Goal: Task Accomplishment & Management: Manage account settings

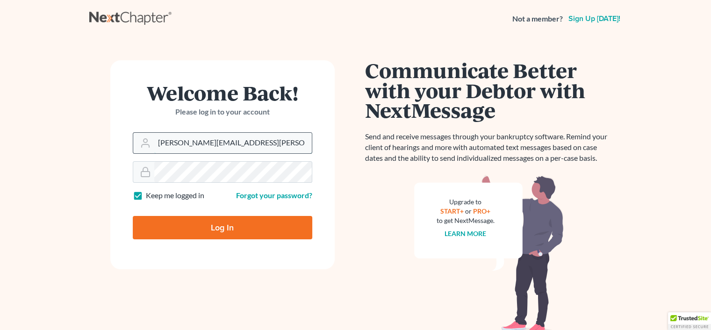
click at [252, 133] on input "rachel@farthing.legal" at bounding box center [233, 143] width 158 height 21
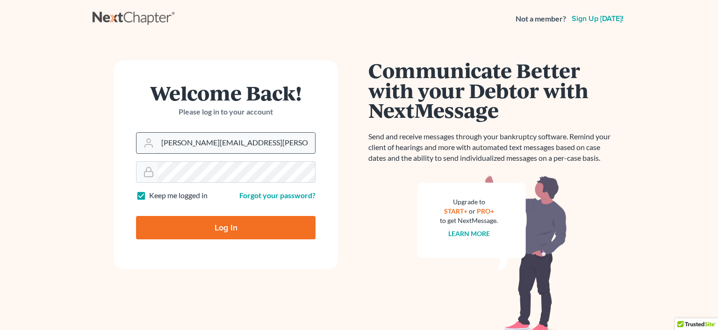
type input "sharonw@sfarthinglaw.com"
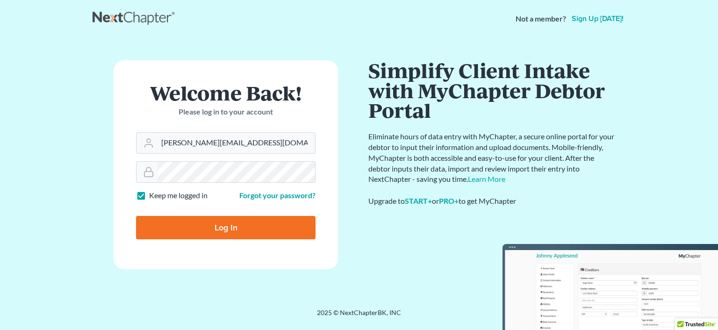
click at [250, 223] on input "Log In" at bounding box center [225, 227] width 179 height 23
type input "Thinking..."
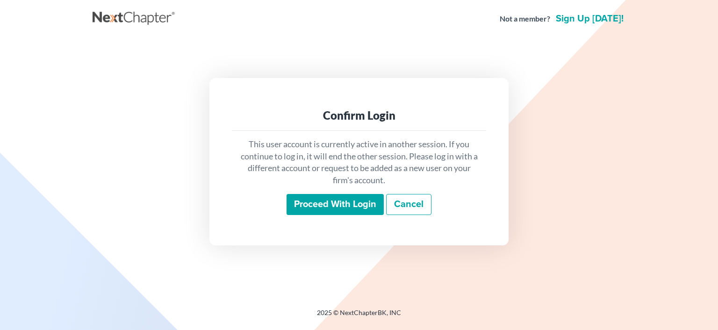
click at [318, 200] on input "Proceed with login" at bounding box center [335, 205] width 97 height 22
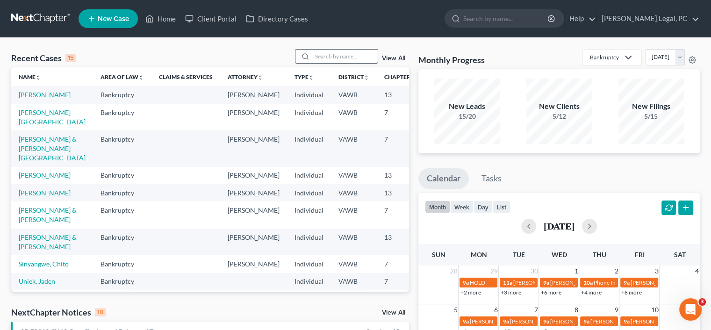
click at [317, 58] on input "search" at bounding box center [344, 57] width 65 height 14
click at [32, 126] on link "[PERSON_NAME][GEOGRAPHIC_DATA]" at bounding box center [52, 116] width 67 height 17
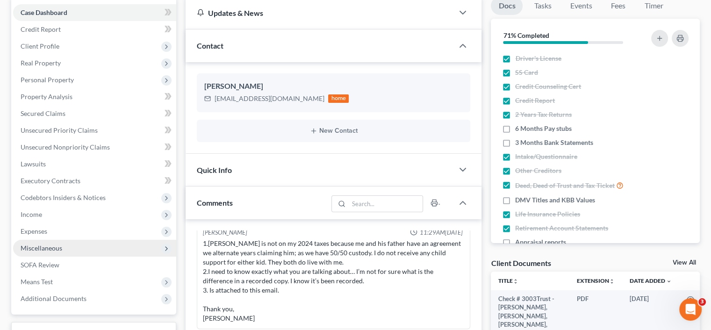
scroll to position [93, 0]
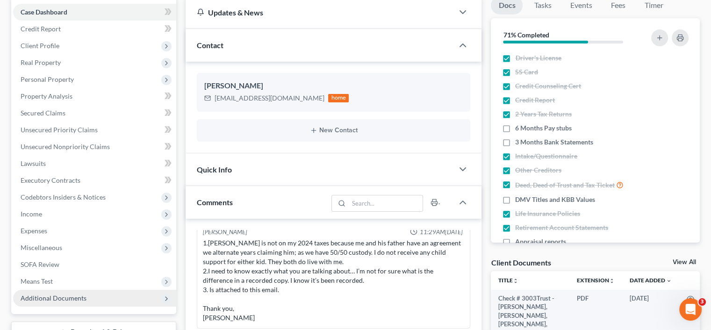
drag, startPoint x: 88, startPoint y: 295, endPoint x: 90, endPoint y: 300, distance: 4.9
click at [90, 300] on span "Additional Documents" at bounding box center [94, 298] width 163 height 17
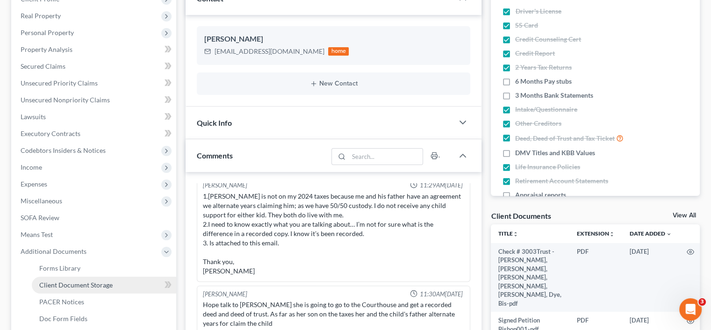
click at [80, 285] on span "Client Document Storage" at bounding box center [75, 285] width 73 height 8
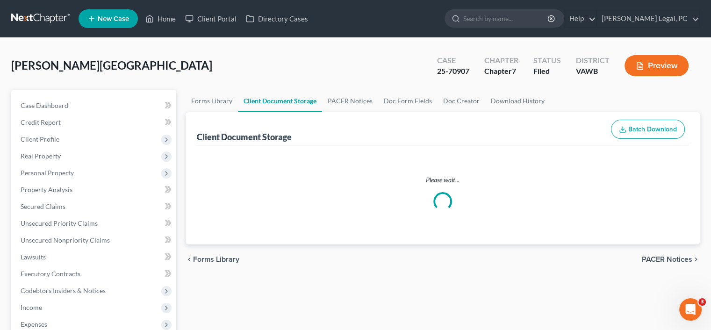
select select "0"
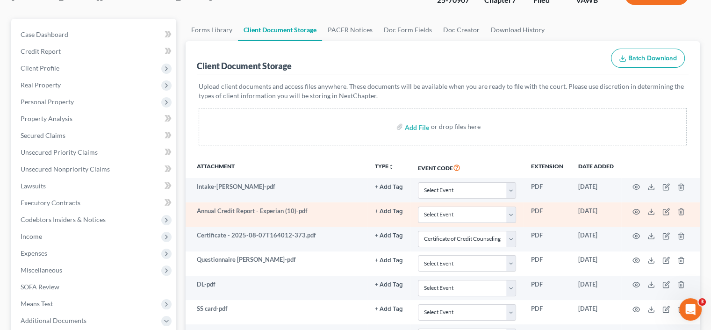
scroll to position [93, 0]
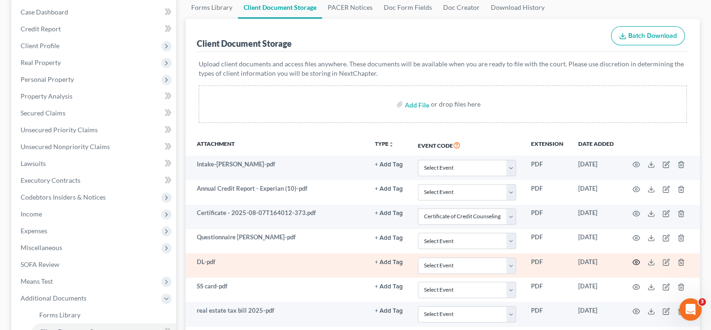
click at [634, 261] on icon "button" at bounding box center [635, 261] width 7 height 7
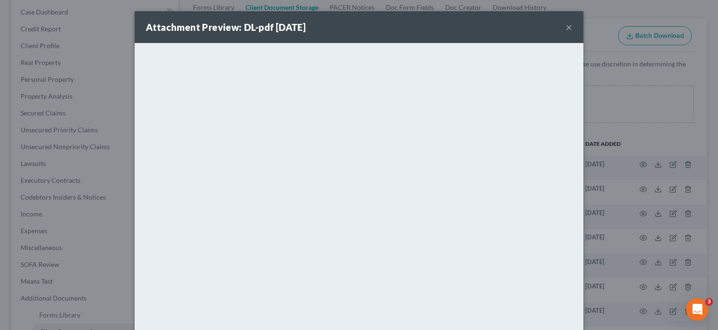
click at [566, 28] on button "×" at bounding box center [569, 27] width 7 height 11
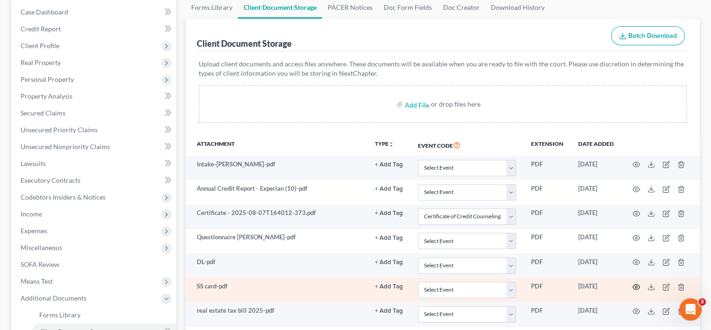
click at [635, 286] on circle "button" at bounding box center [636, 287] width 2 height 2
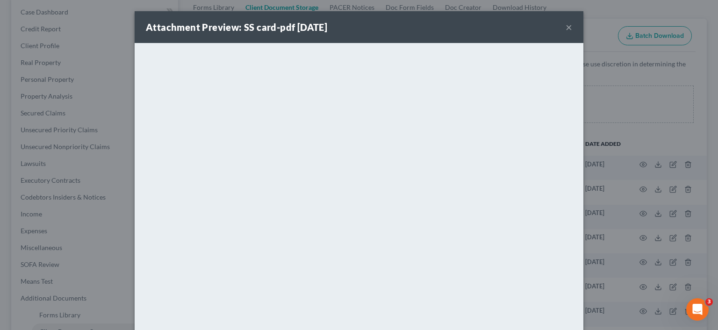
click at [567, 29] on button "×" at bounding box center [569, 27] width 7 height 11
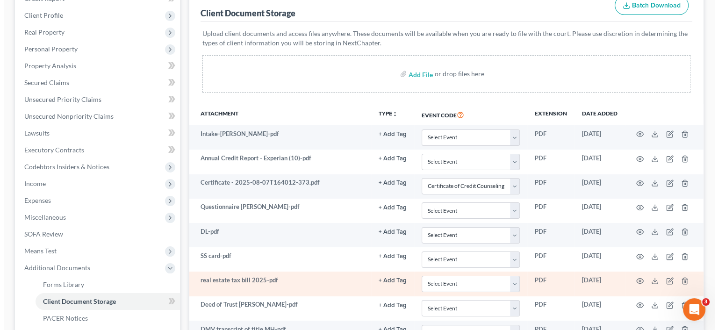
scroll to position [140, 0]
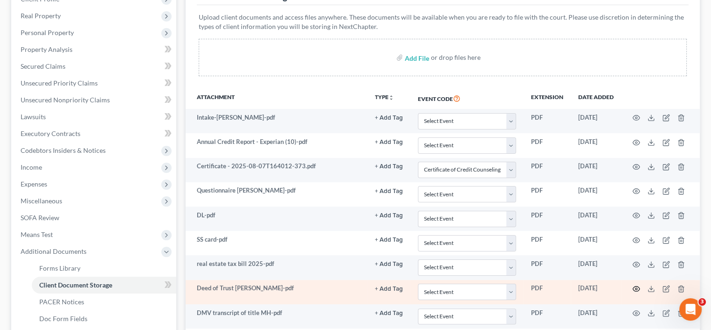
click at [637, 289] on icon "button" at bounding box center [635, 288] width 7 height 7
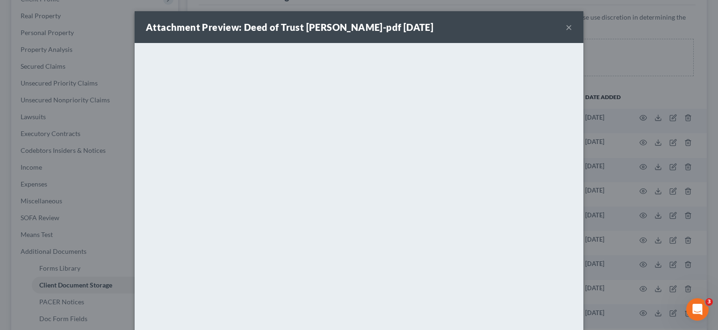
click at [567, 29] on button "×" at bounding box center [569, 27] width 7 height 11
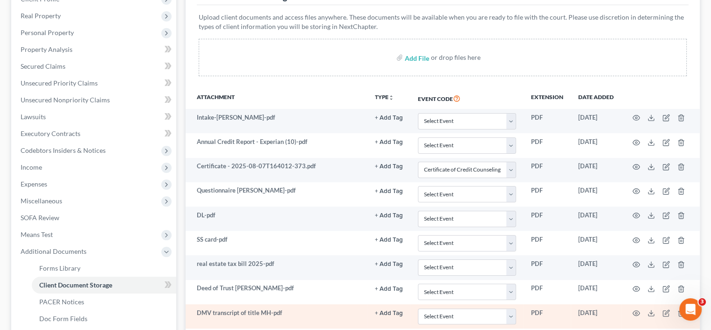
drag, startPoint x: 637, startPoint y: 304, endPoint x: 646, endPoint y: 313, distance: 12.6
click at [645, 312] on td at bounding box center [660, 316] width 79 height 24
click at [636, 312] on icon "button" at bounding box center [635, 312] width 7 height 7
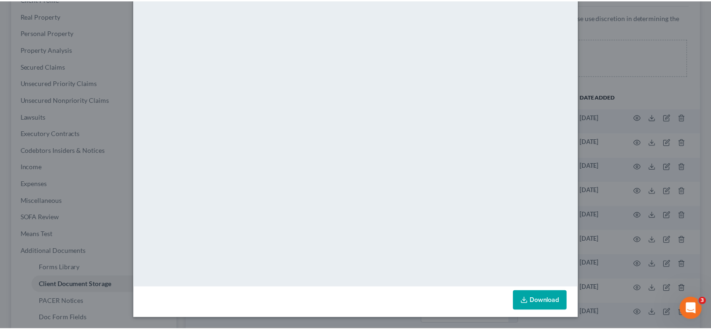
scroll to position [0, 0]
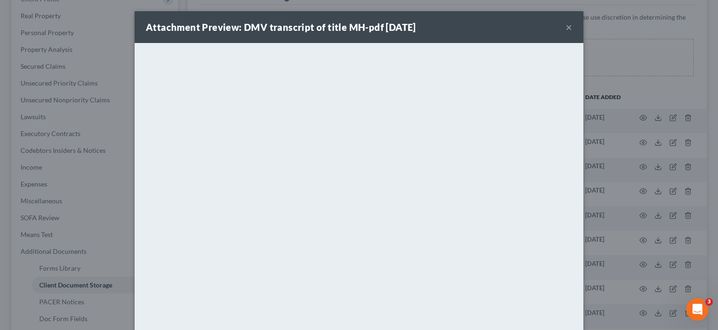
click at [569, 26] on div "Attachment Preview: DMV transcript of title MH-pdf 09/17/2025 ×" at bounding box center [359, 27] width 449 height 32
click at [569, 28] on div "Attachment Preview: DMV transcript of title MH-pdf 09/17/2025 ×" at bounding box center [359, 27] width 449 height 32
click at [567, 28] on button "×" at bounding box center [569, 27] width 7 height 11
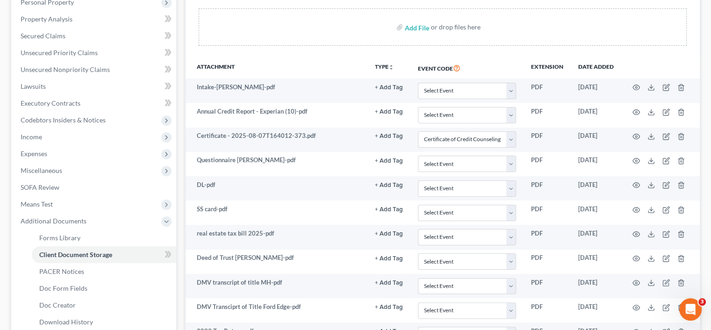
scroll to position [187, 0]
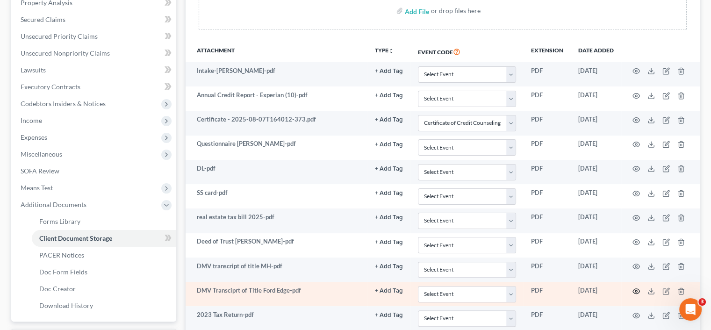
click at [637, 287] on icon "button" at bounding box center [635, 290] width 7 height 7
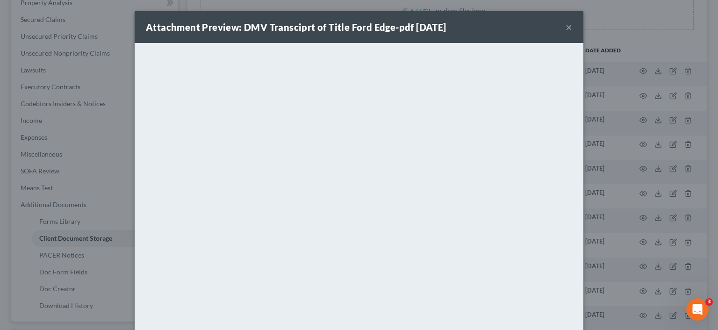
click at [566, 27] on button "×" at bounding box center [569, 27] width 7 height 11
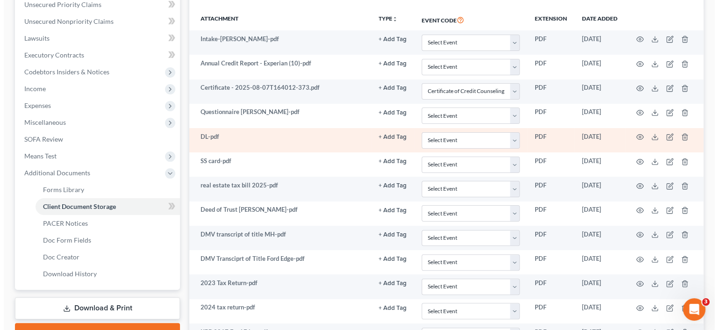
scroll to position [327, 0]
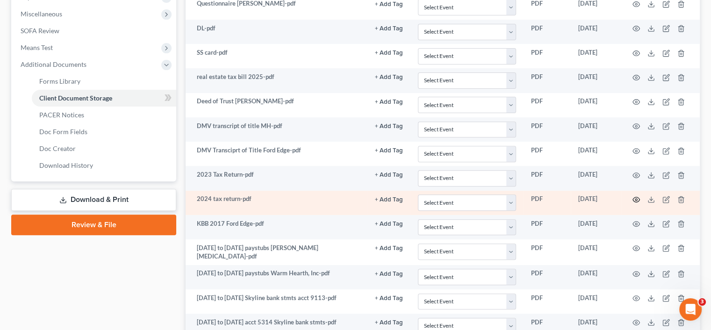
click at [634, 196] on icon "button" at bounding box center [635, 199] width 7 height 7
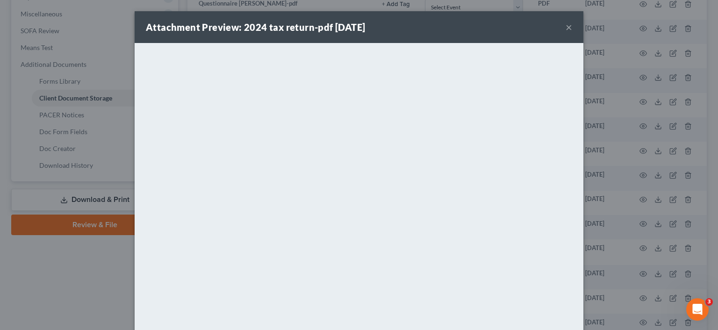
click at [567, 25] on button "×" at bounding box center [569, 27] width 7 height 11
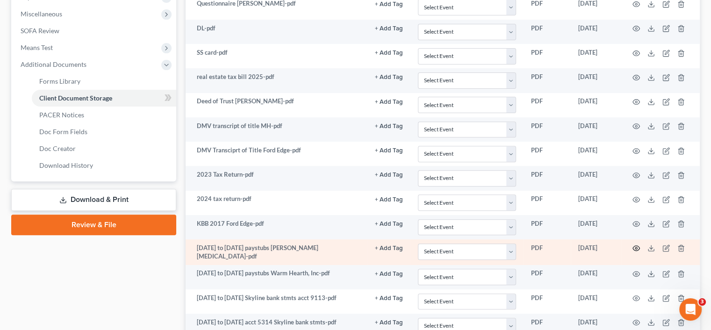
click at [637, 244] on icon "button" at bounding box center [635, 247] width 7 height 7
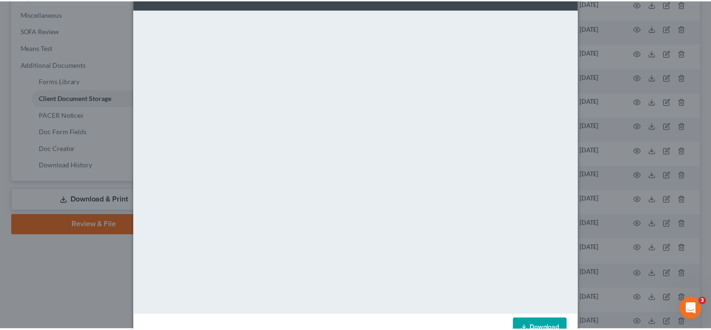
scroll to position [0, 0]
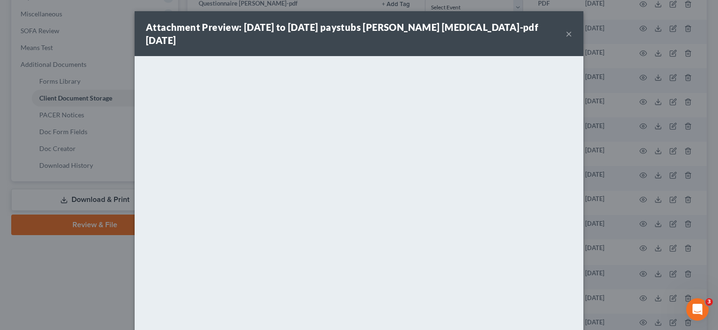
click at [566, 28] on button "×" at bounding box center [569, 33] width 7 height 11
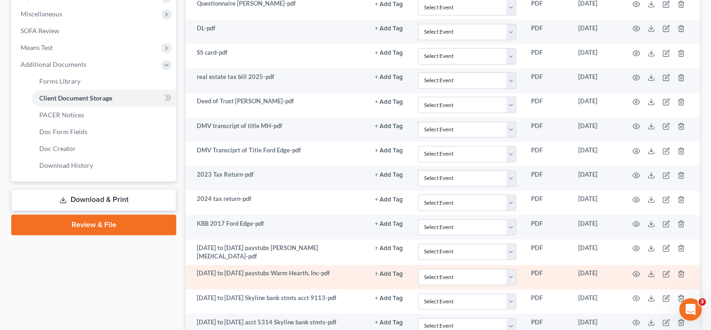
click at [631, 273] on td at bounding box center [660, 277] width 79 height 24
click at [636, 273] on circle "button" at bounding box center [636, 274] width 2 height 2
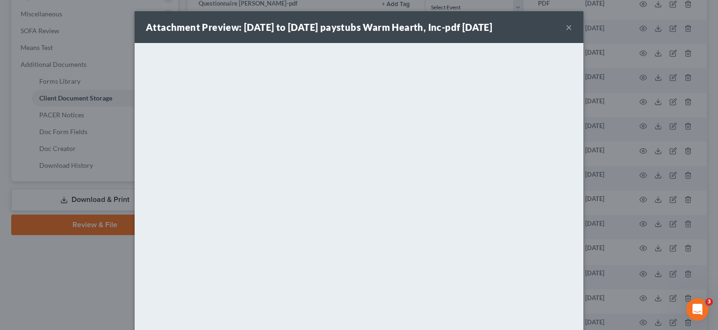
click at [567, 20] on div "Attachment Preview: 6-6-25 to 8-1-25 paystubs Warm Hearth, Inc-pdf 09/17/2025 ×" at bounding box center [359, 27] width 449 height 32
click at [566, 26] on button "×" at bounding box center [569, 27] width 7 height 11
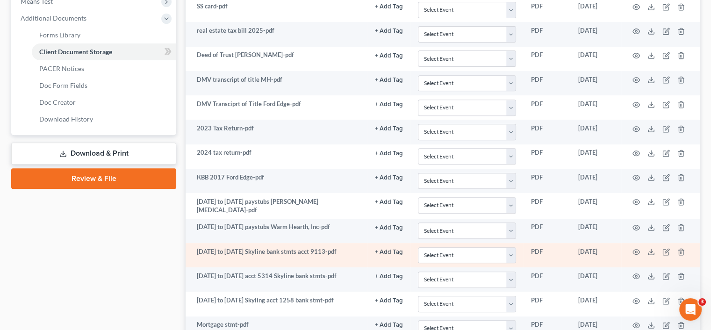
scroll to position [374, 0]
click at [634, 248] on icon "button" at bounding box center [635, 251] width 7 height 7
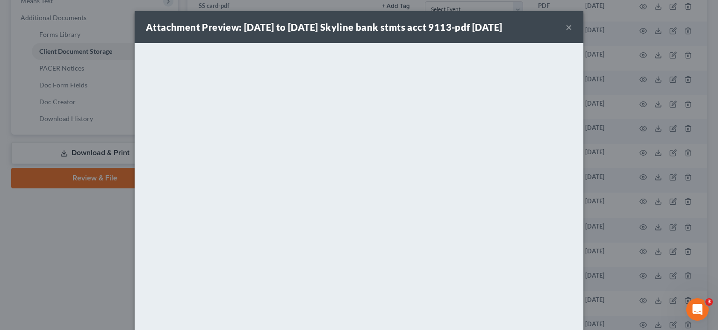
click at [566, 28] on button "×" at bounding box center [569, 27] width 7 height 11
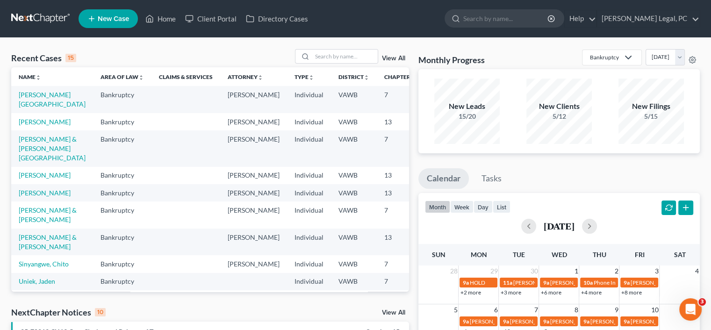
click at [29, 99] on td "[PERSON_NAME][GEOGRAPHIC_DATA]" at bounding box center [52, 99] width 82 height 27
click at [29, 102] on link "[PERSON_NAME][GEOGRAPHIC_DATA]" at bounding box center [52, 99] width 67 height 17
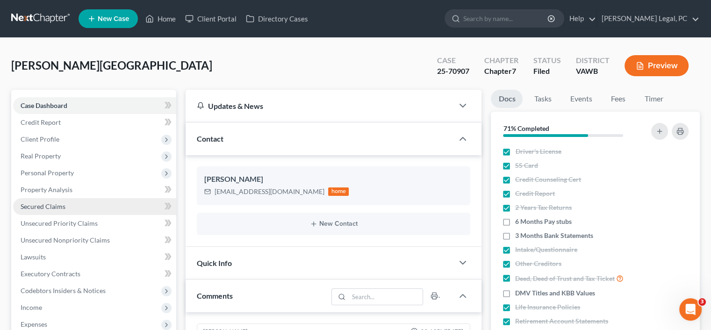
scroll to position [417, 0]
click at [47, 201] on link "Secured Claims" at bounding box center [94, 206] width 163 height 17
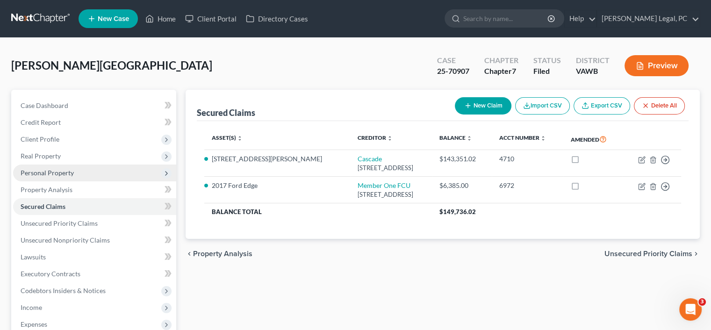
click at [62, 167] on span "Personal Property" at bounding box center [94, 173] width 163 height 17
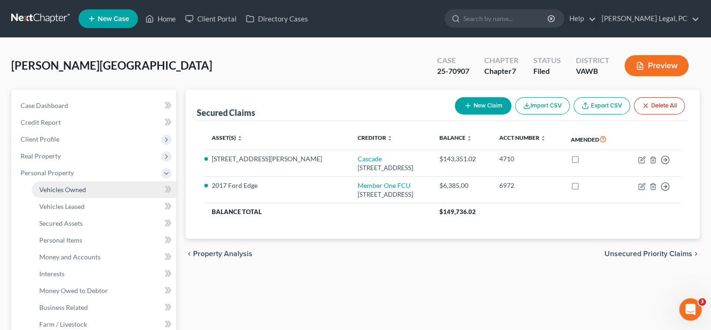
click at [61, 186] on span "Vehicles Owned" at bounding box center [62, 190] width 47 height 8
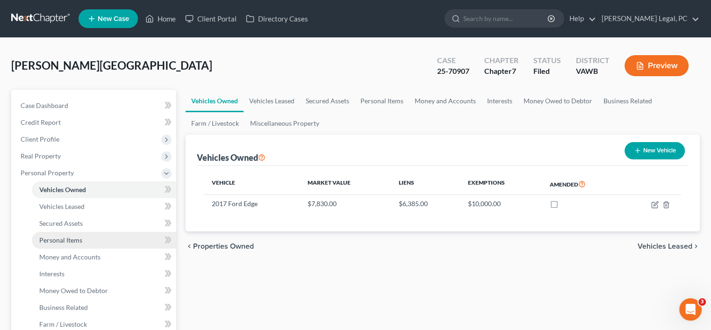
click at [47, 239] on span "Personal Items" at bounding box center [60, 240] width 43 height 8
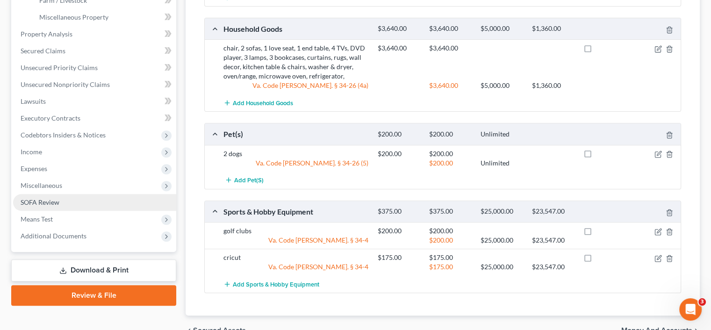
scroll to position [373, 0]
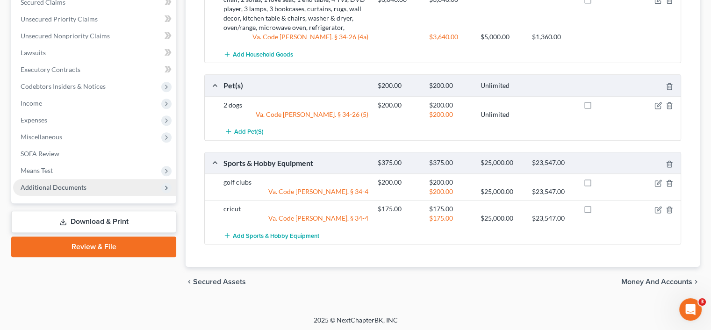
click at [43, 187] on span "Additional Documents" at bounding box center [54, 187] width 66 height 8
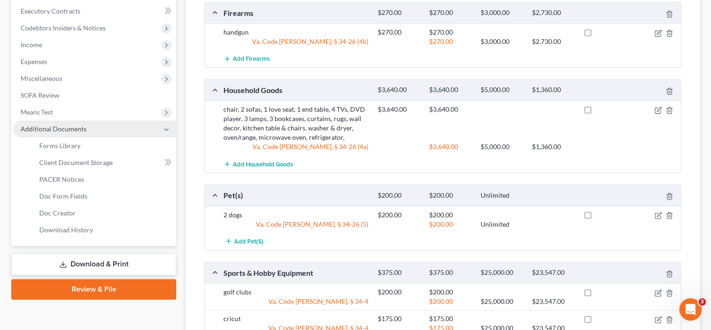
scroll to position [204, 0]
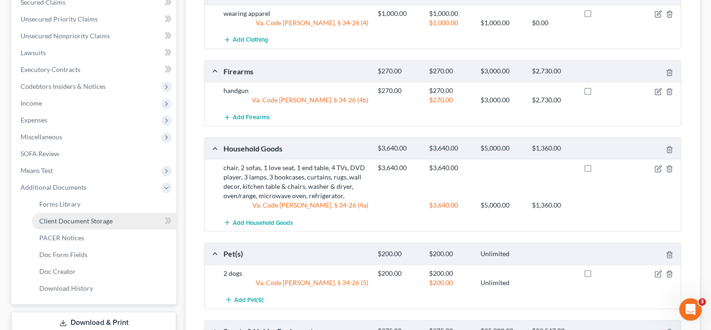
click at [60, 223] on span "Client Document Storage" at bounding box center [75, 221] width 73 height 8
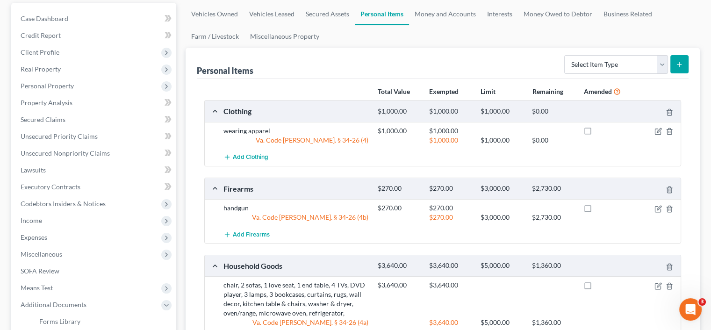
select select "0"
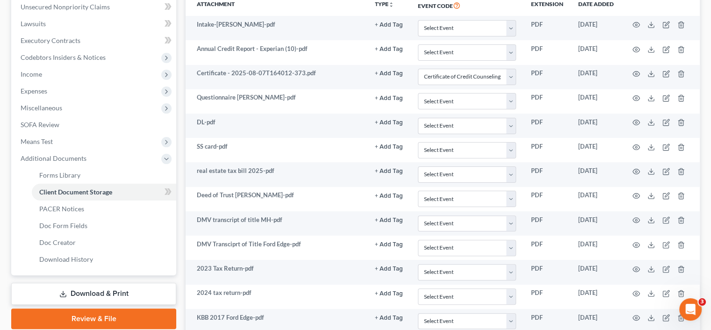
scroll to position [234, 0]
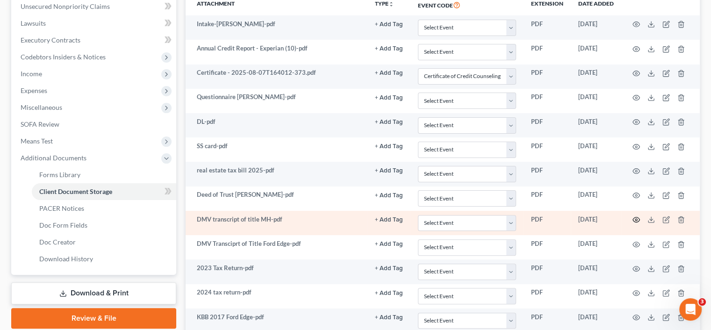
click at [634, 220] on icon "button" at bounding box center [635, 219] width 7 height 7
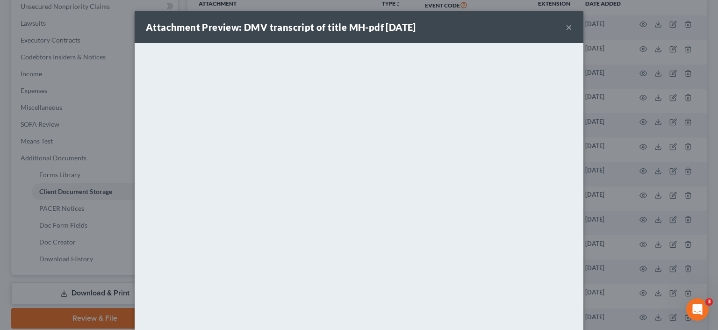
click at [569, 28] on div "Attachment Preview: DMV transcript of title MH-pdf 09/17/2025 ×" at bounding box center [359, 27] width 449 height 32
click at [567, 28] on button "×" at bounding box center [569, 27] width 7 height 11
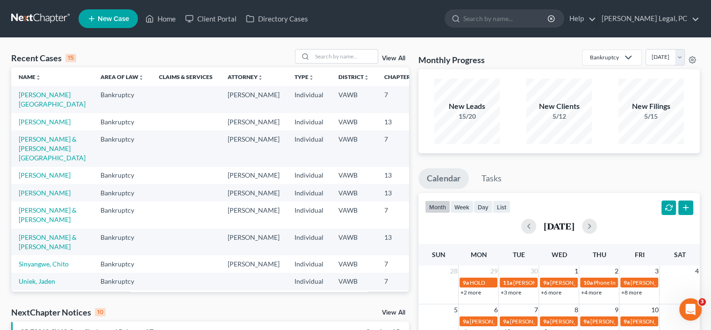
click at [603, 79] on div "New Clients 5/12" at bounding box center [559, 111] width 92 height 69
click at [28, 102] on link "[PERSON_NAME][GEOGRAPHIC_DATA]" at bounding box center [52, 99] width 67 height 17
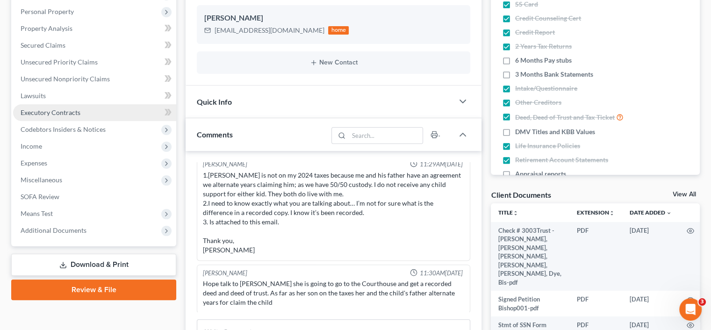
scroll to position [187, 0]
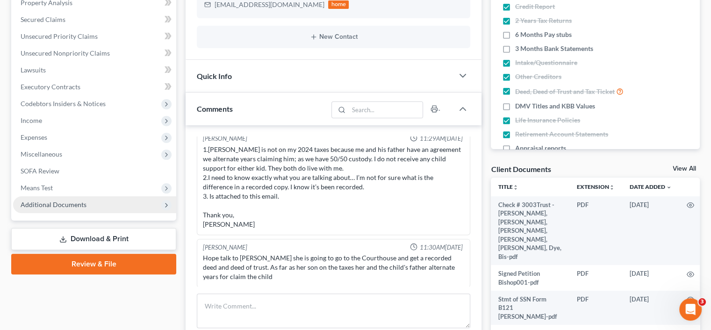
click at [77, 203] on span "Additional Documents" at bounding box center [54, 205] width 66 height 8
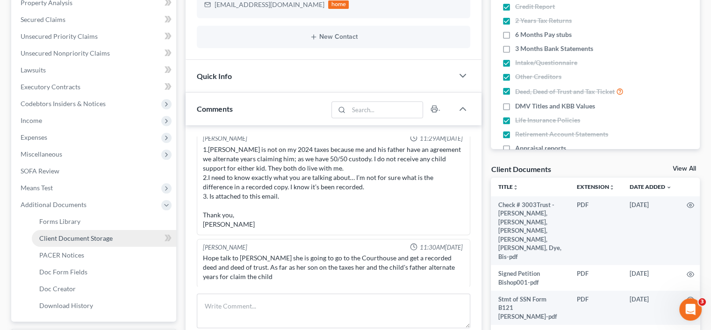
click at [77, 240] on span "Client Document Storage" at bounding box center [75, 238] width 73 height 8
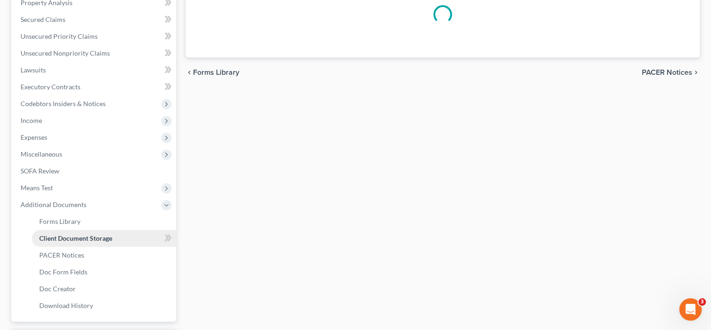
scroll to position [73, 0]
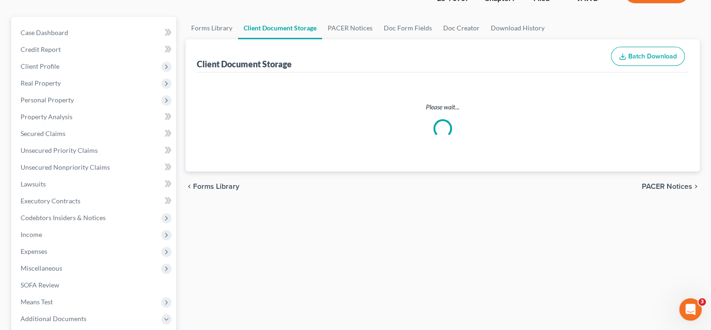
select select "0"
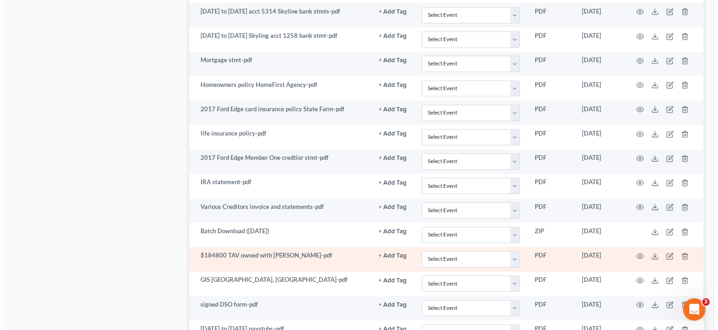
scroll to position [654, 0]
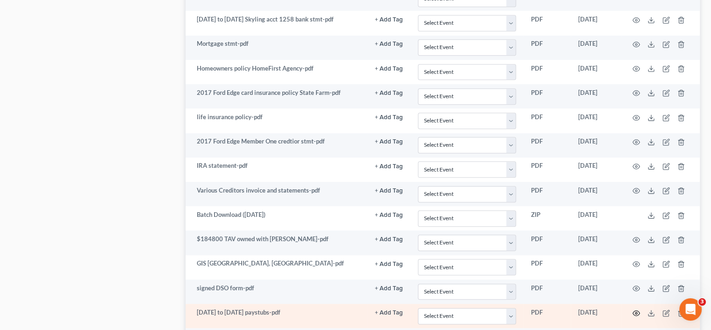
click at [639, 310] on icon "button" at bounding box center [636, 312] width 7 height 5
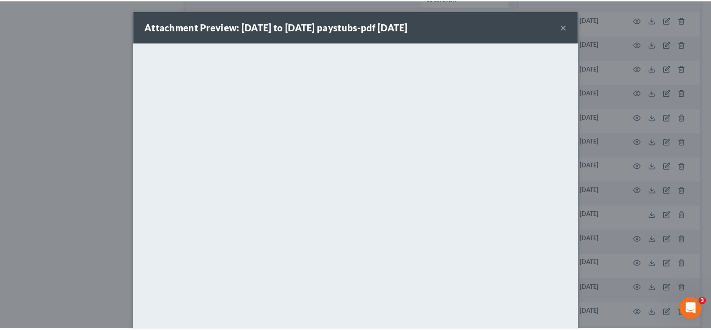
scroll to position [0, 0]
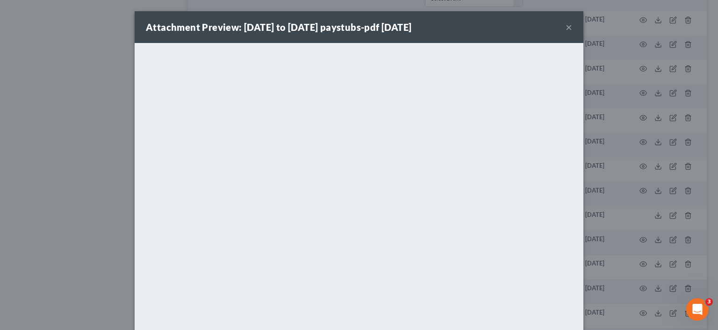
click at [569, 27] on div "Attachment Preview: 7-26-2025 to 9-13-25 paystubs-pdf 09/22/2025 ×" at bounding box center [359, 27] width 449 height 32
click at [566, 27] on button "×" at bounding box center [569, 27] width 7 height 11
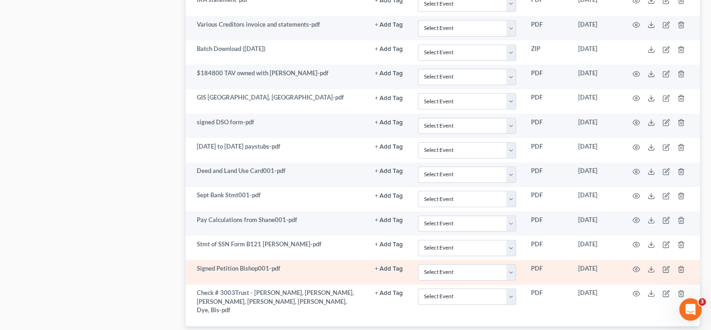
scroll to position [841, 0]
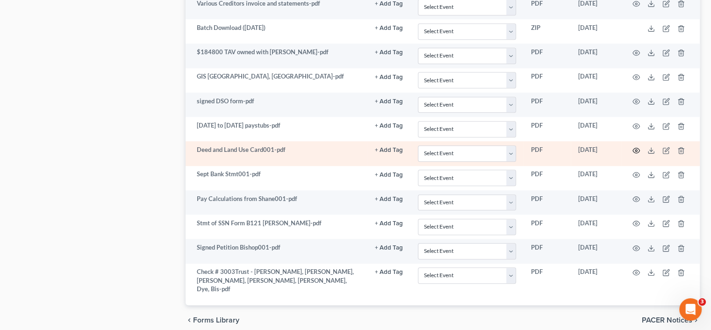
click at [634, 148] on icon "button" at bounding box center [636, 150] width 7 height 5
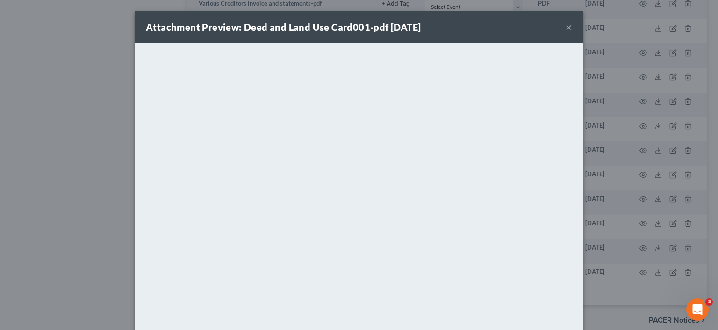
click at [568, 24] on div "Attachment Preview: Deed and Land Use Card001-pdf 10/06/2025 ×" at bounding box center [359, 27] width 449 height 32
click at [566, 29] on button "×" at bounding box center [569, 27] width 7 height 11
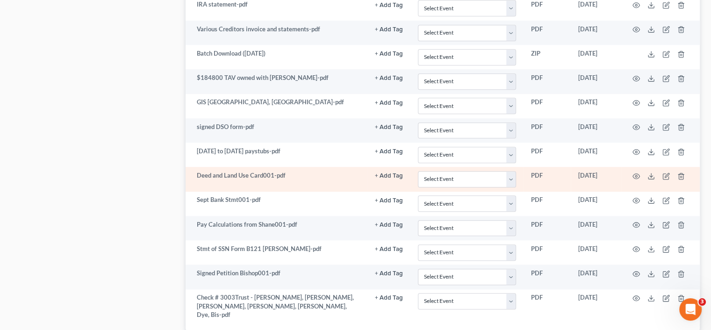
scroll to position [795, 0]
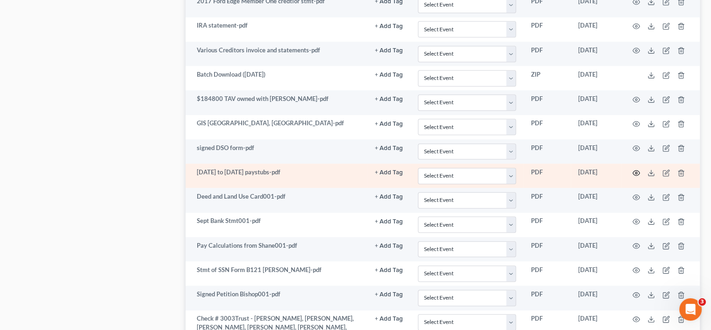
click at [637, 172] on circle "button" at bounding box center [636, 173] width 2 height 2
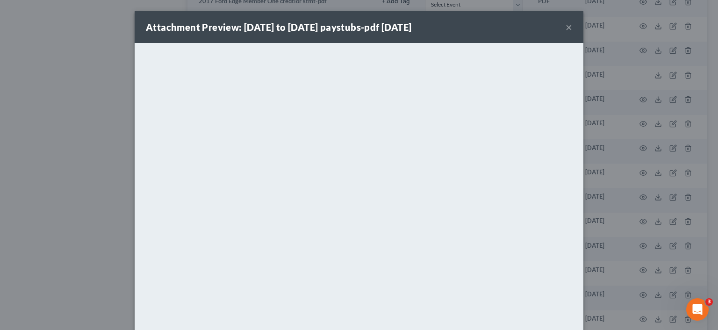
click at [566, 25] on button "×" at bounding box center [569, 27] width 7 height 11
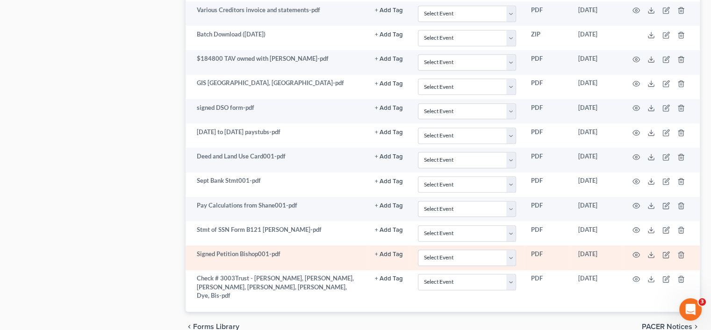
scroll to position [819, 0]
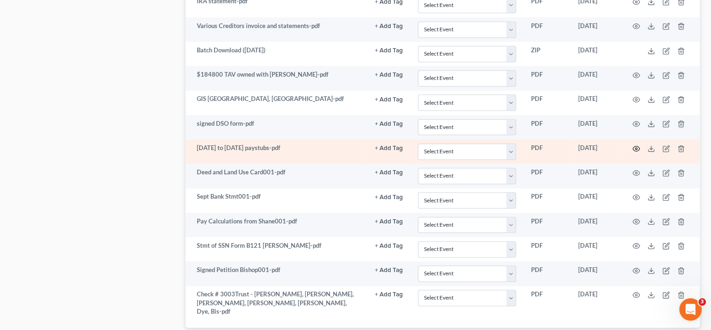
click at [633, 146] on icon "button" at bounding box center [636, 148] width 7 height 5
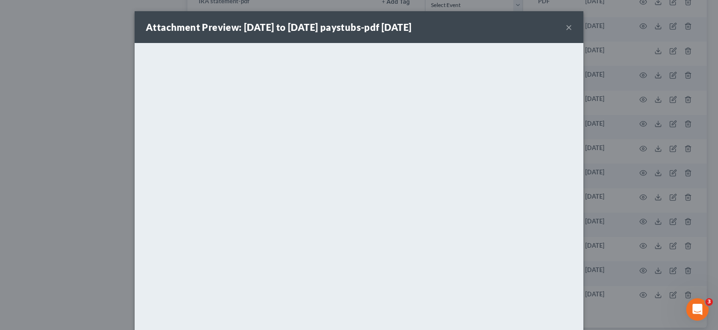
click at [566, 29] on button "×" at bounding box center [569, 27] width 7 height 11
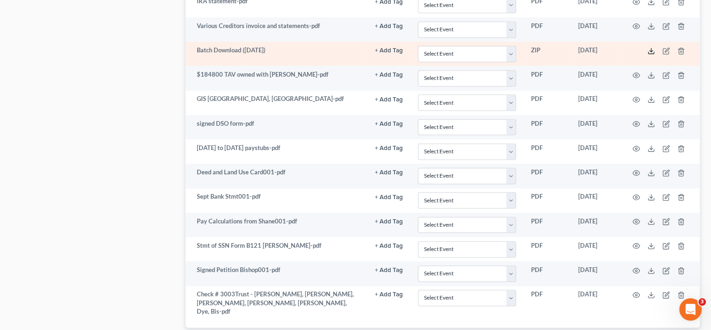
click at [651, 47] on icon at bounding box center [650, 50] width 7 height 7
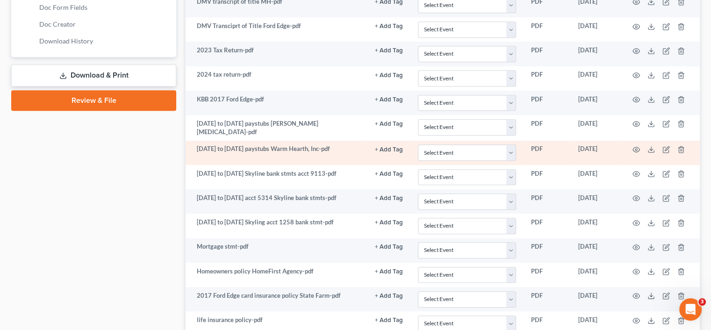
scroll to position [398, 0]
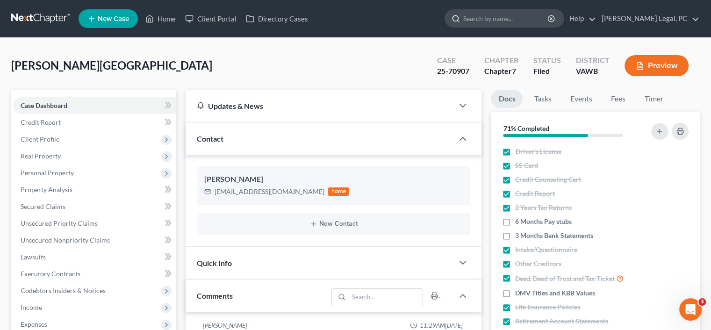
click at [522, 19] on input "search" at bounding box center [506, 18] width 86 height 17
click at [525, 15] on input "search" at bounding box center [506, 18] width 86 height 17
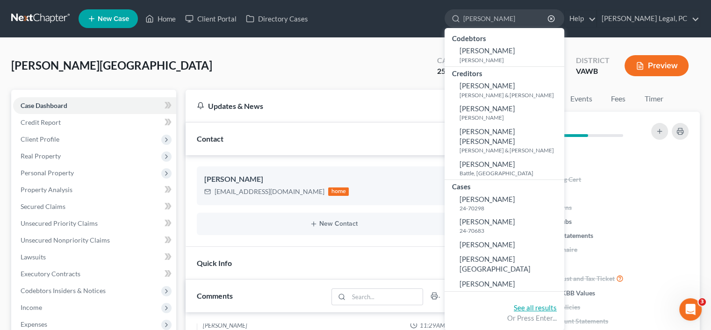
type input "smith"
click at [552, 303] on link "See all results" at bounding box center [535, 307] width 43 height 8
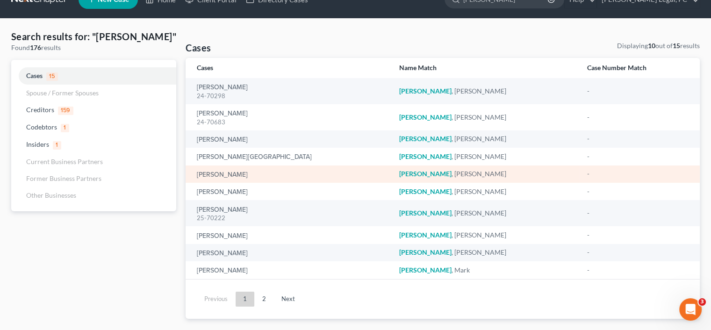
scroll to position [36, 0]
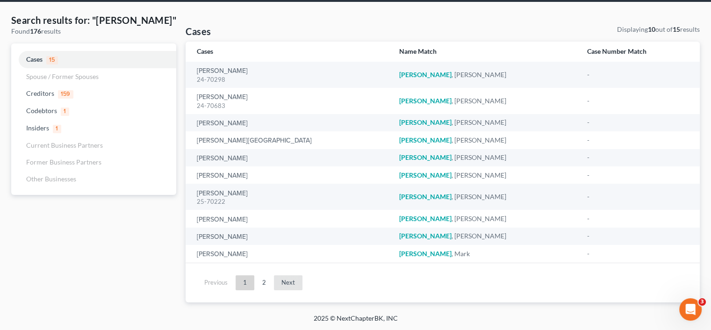
click at [286, 281] on link "Next" at bounding box center [288, 282] width 29 height 15
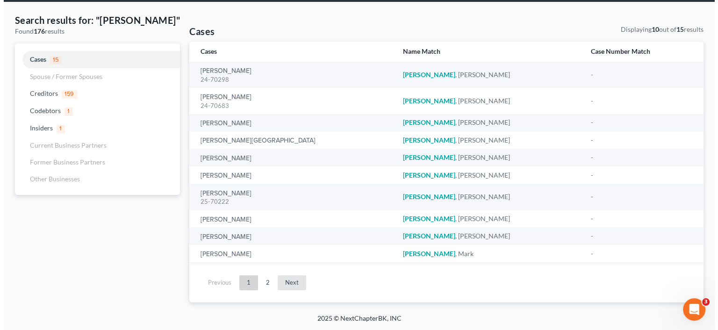
scroll to position [0, 0]
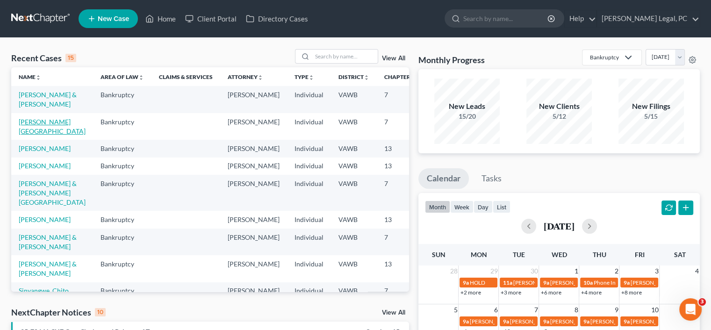
click at [33, 123] on link "[PERSON_NAME][GEOGRAPHIC_DATA]" at bounding box center [52, 126] width 67 height 17
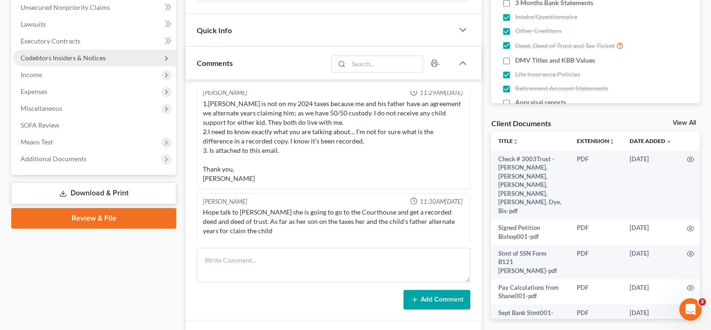
scroll to position [234, 0]
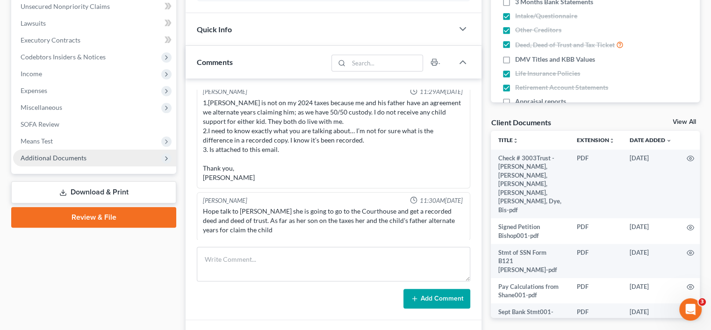
click at [74, 156] on span "Additional Documents" at bounding box center [54, 158] width 66 height 8
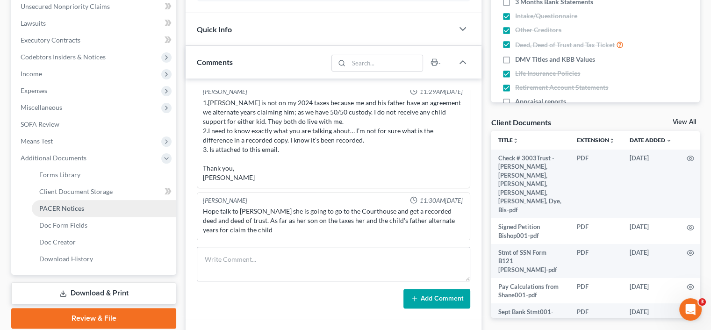
click at [73, 209] on span "PACER Notices" at bounding box center [61, 208] width 45 height 8
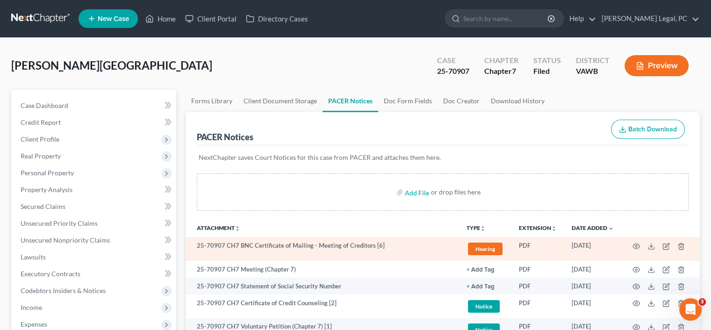
click at [642, 244] on td at bounding box center [660, 249] width 79 height 24
click at [637, 244] on td at bounding box center [660, 249] width 79 height 24
click at [637, 244] on icon "button" at bounding box center [635, 246] width 7 height 7
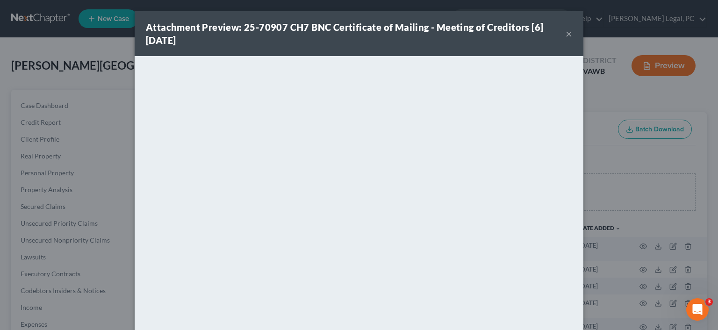
click at [566, 35] on button "×" at bounding box center [569, 33] width 7 height 11
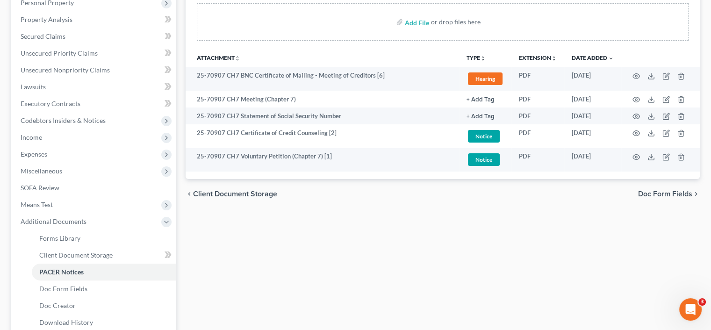
scroll to position [234, 0]
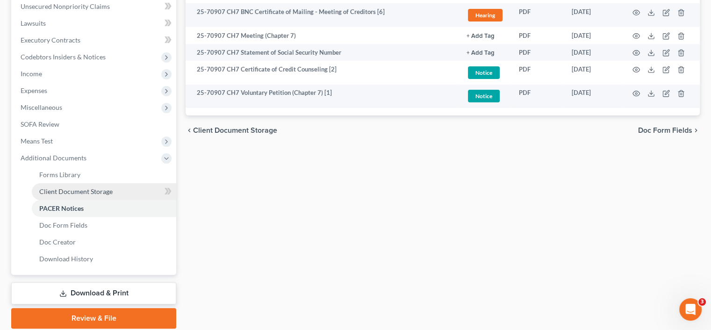
click at [80, 188] on span "Client Document Storage" at bounding box center [75, 191] width 73 height 8
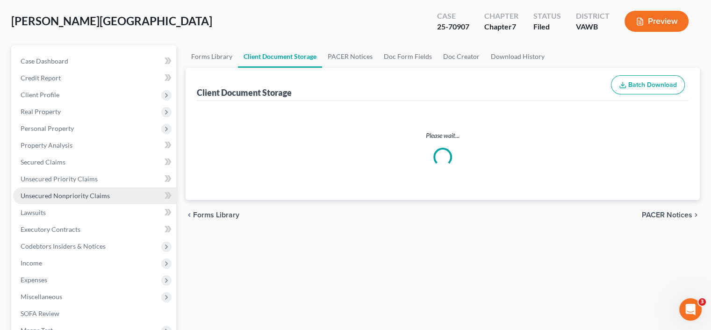
scroll to position [22, 0]
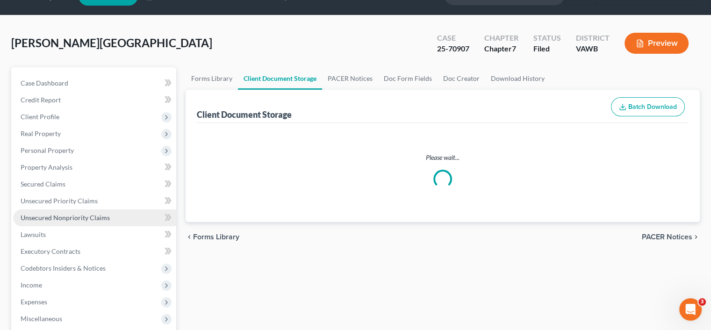
select select "0"
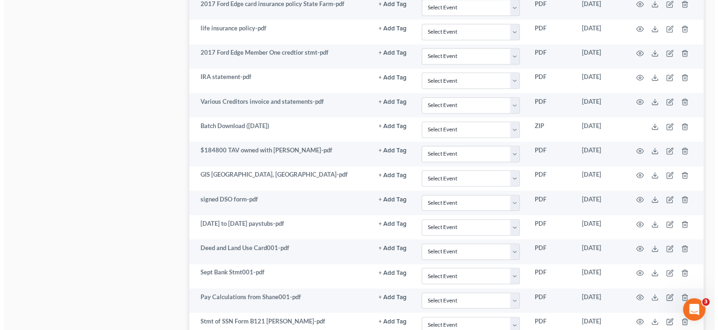
scroll to position [748, 0]
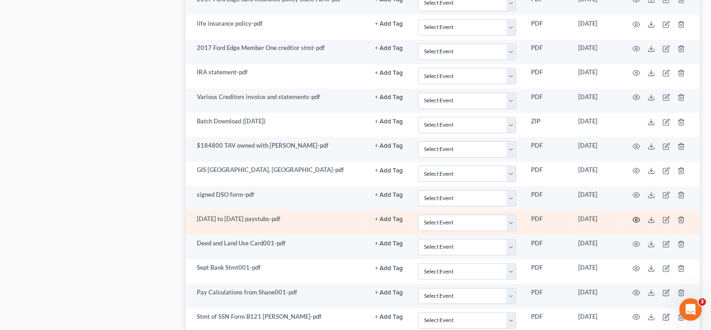
click at [633, 217] on icon "button" at bounding box center [636, 219] width 7 height 5
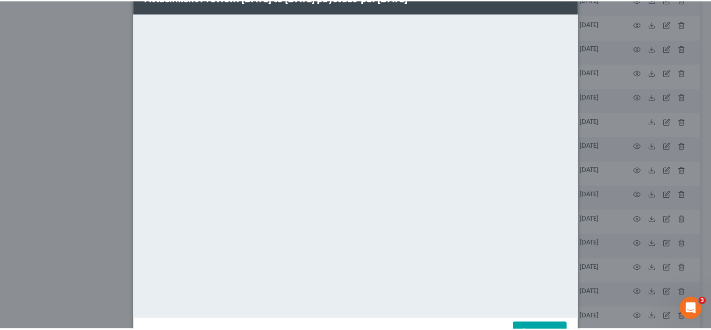
scroll to position [14, 0]
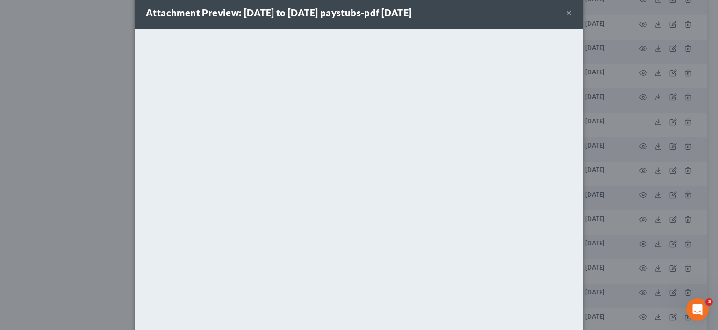
click at [566, 10] on button "×" at bounding box center [569, 12] width 7 height 11
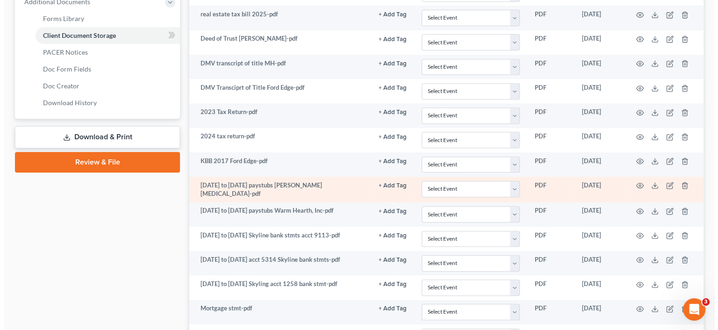
scroll to position [374, 0]
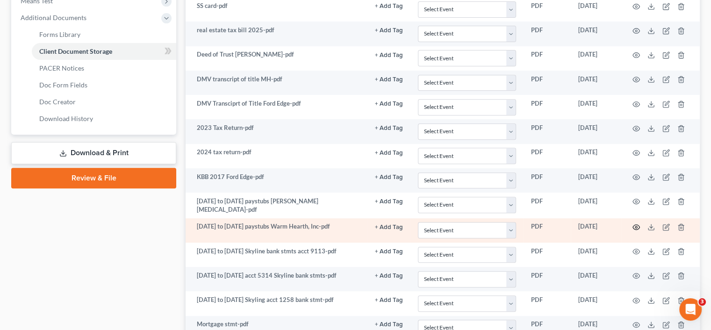
click at [635, 226] on circle "button" at bounding box center [636, 227] width 2 height 2
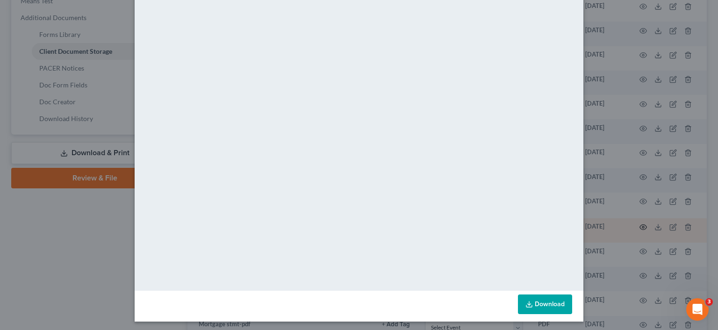
scroll to position [61, 0]
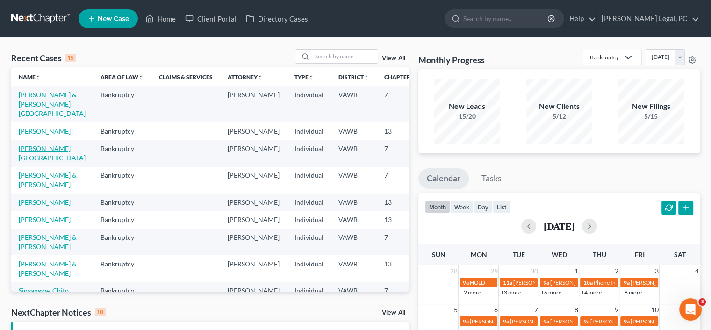
click at [30, 162] on link "[PERSON_NAME][GEOGRAPHIC_DATA]" at bounding box center [52, 152] width 67 height 17
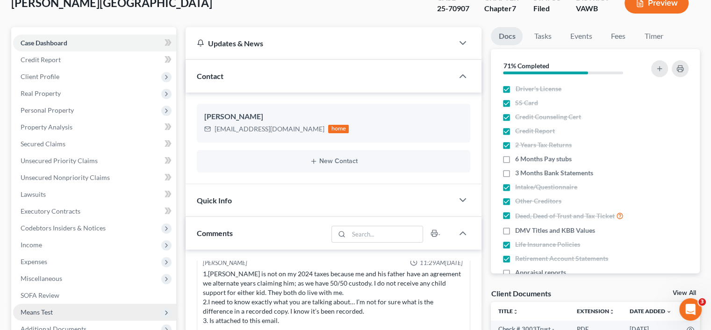
scroll to position [47, 0]
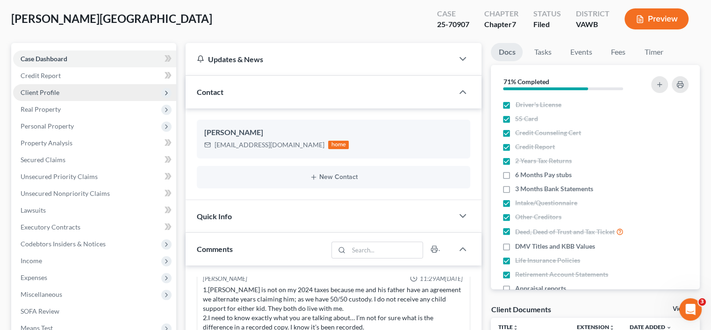
click at [44, 93] on span "Client Profile" at bounding box center [40, 92] width 39 height 8
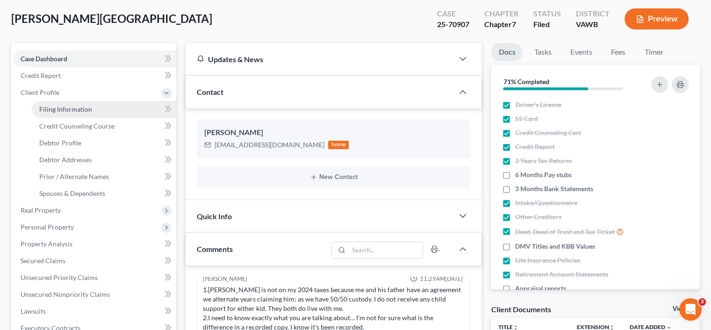
click at [47, 106] on span "Filing Information" at bounding box center [65, 109] width 53 height 8
select select "1"
select select "0"
select select "48"
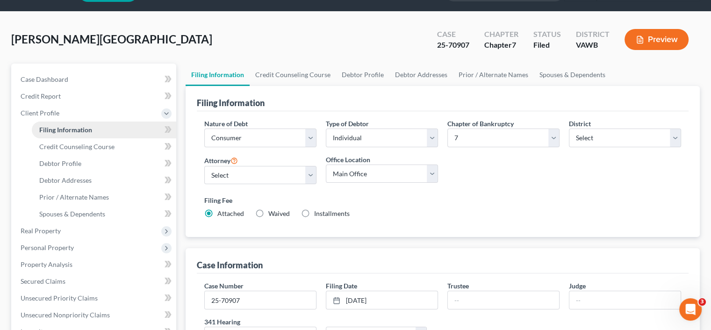
scroll to position [47, 0]
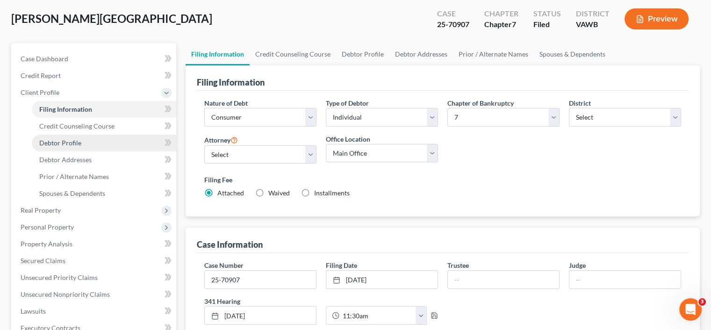
click at [65, 144] on span "Debtor Profile" at bounding box center [60, 143] width 42 height 8
select select "3"
select select "2"
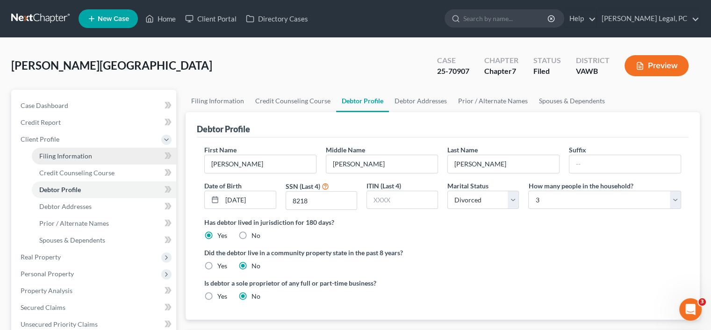
click at [42, 157] on span "Filing Information" at bounding box center [65, 156] width 53 height 8
select select "1"
select select "0"
select select "84"
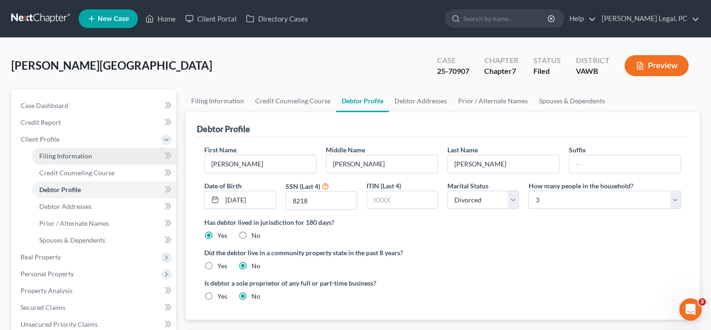
select select "0"
select select "48"
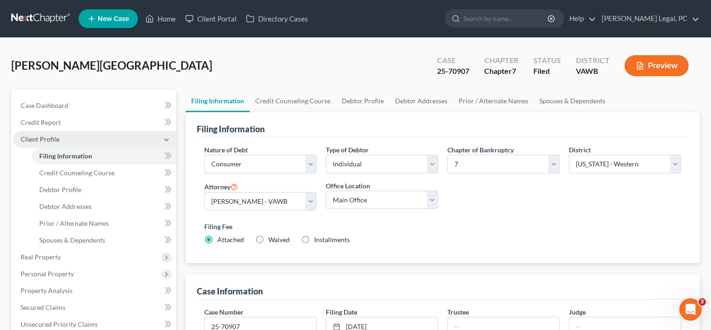
click at [58, 136] on span "Client Profile" at bounding box center [40, 139] width 39 height 8
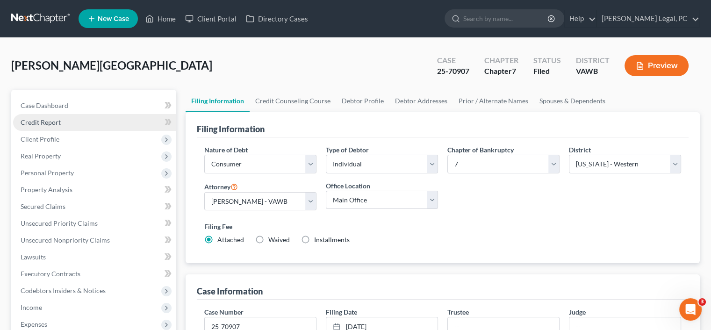
click at [53, 123] on span "Credit Report" at bounding box center [41, 122] width 40 height 8
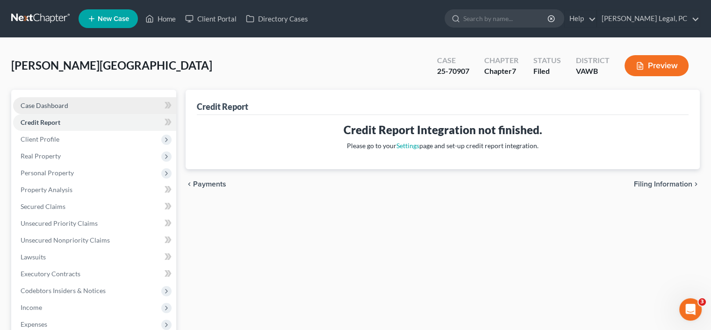
click at [54, 108] on span "Case Dashboard" at bounding box center [45, 105] width 48 height 8
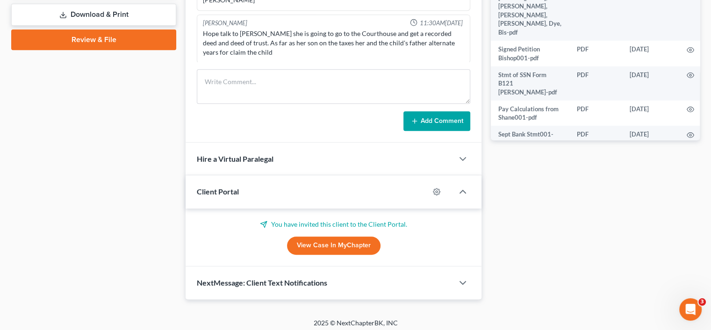
scroll to position [415, 0]
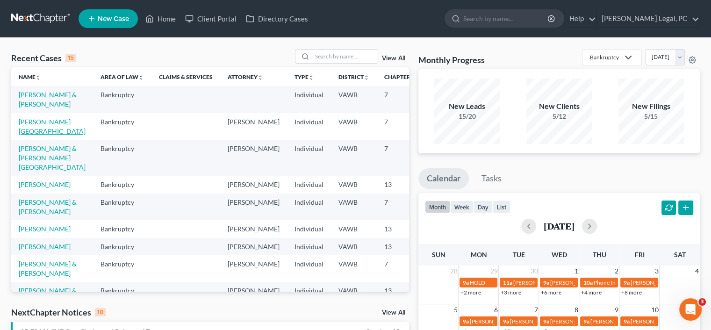
click at [38, 125] on link "[PERSON_NAME][GEOGRAPHIC_DATA]" at bounding box center [52, 126] width 67 height 17
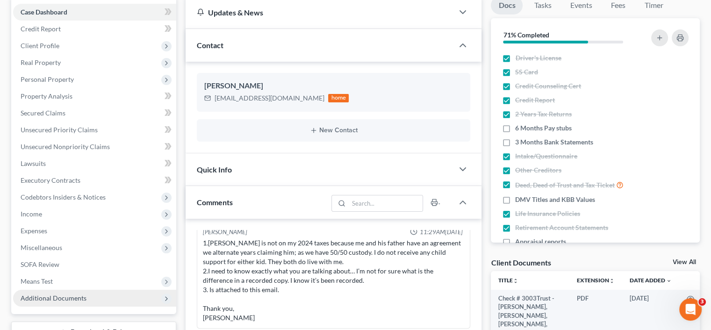
scroll to position [140, 0]
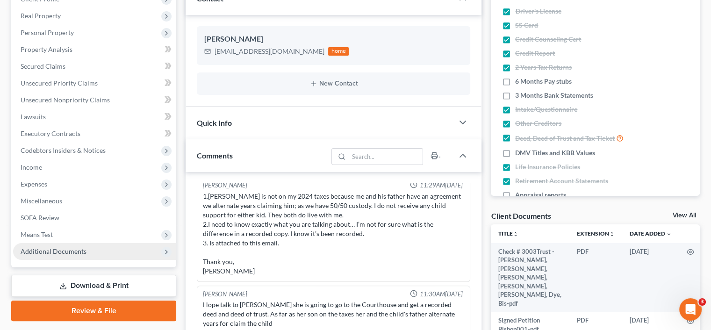
click at [73, 250] on span "Additional Documents" at bounding box center [54, 251] width 66 height 8
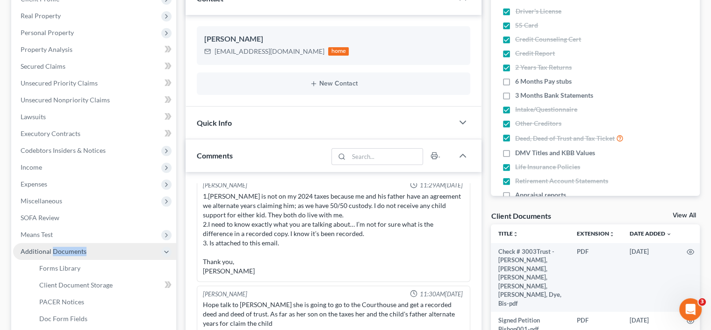
click at [73, 250] on span "Additional Documents" at bounding box center [54, 251] width 66 height 8
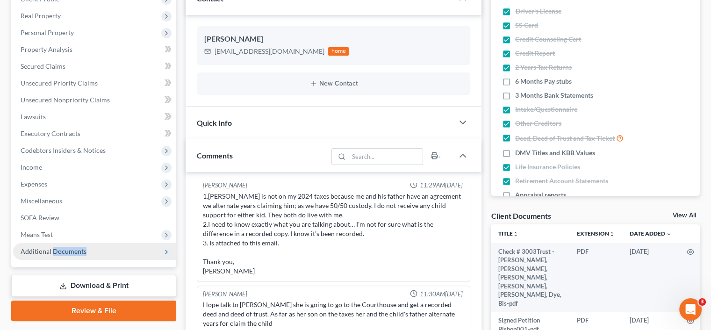
click at [73, 250] on span "Additional Documents" at bounding box center [54, 251] width 66 height 8
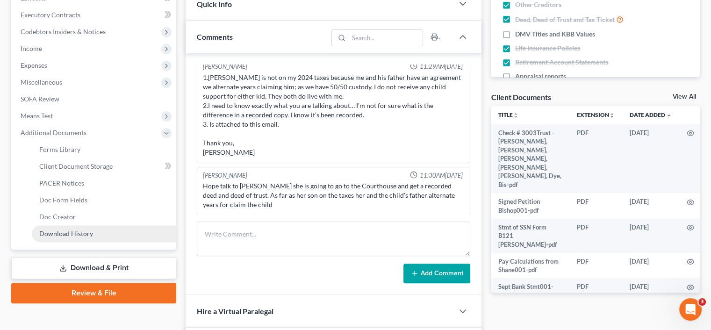
scroll to position [280, 0]
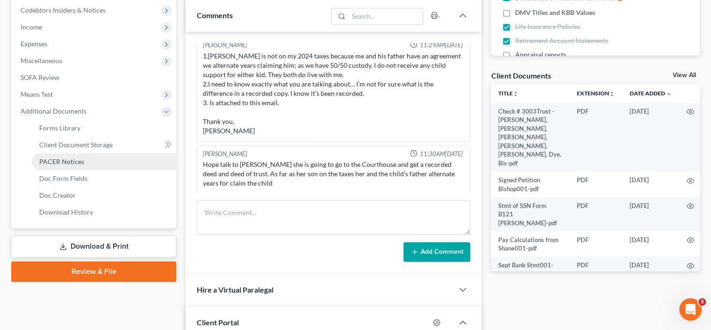
click at [57, 159] on span "PACER Notices" at bounding box center [61, 162] width 45 height 8
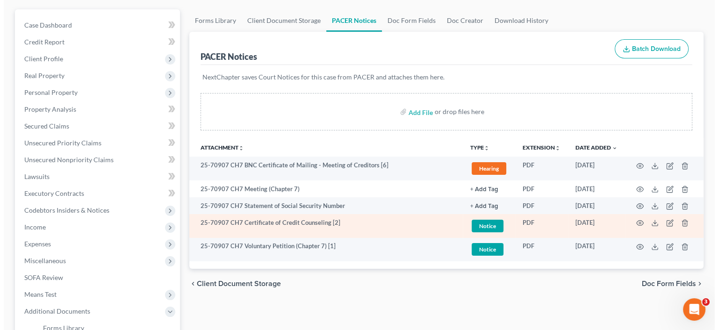
scroll to position [93, 0]
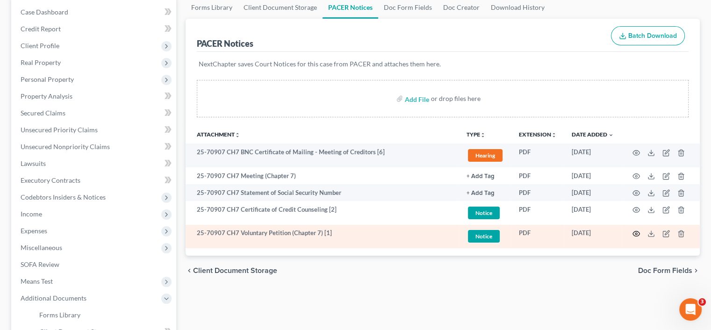
click at [638, 233] on icon "button" at bounding box center [635, 233] width 7 height 7
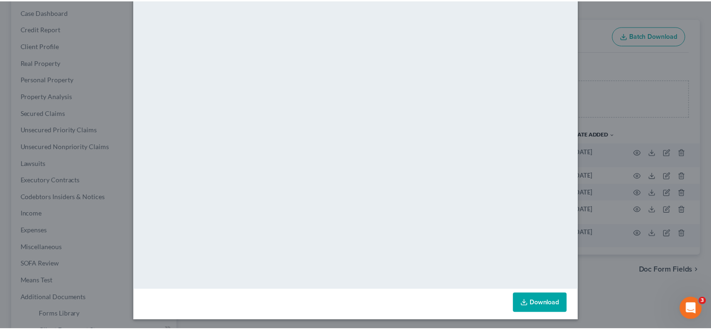
scroll to position [61, 0]
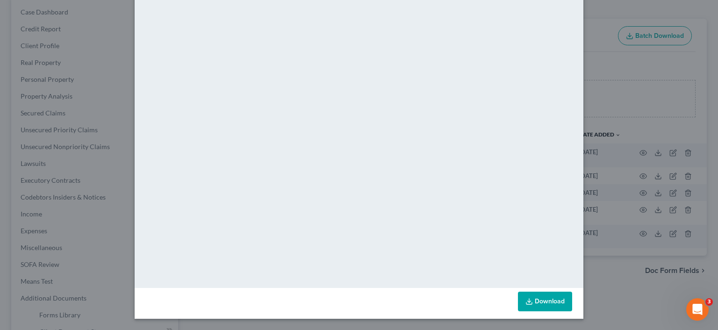
click at [591, 279] on div "Attachment Preview: 25-70907 CH7 Voluntary Petition (Chapter 7) [1] 10/06/2025 …" at bounding box center [359, 165] width 718 height 330
